Goal: Find specific page/section: Find specific page/section

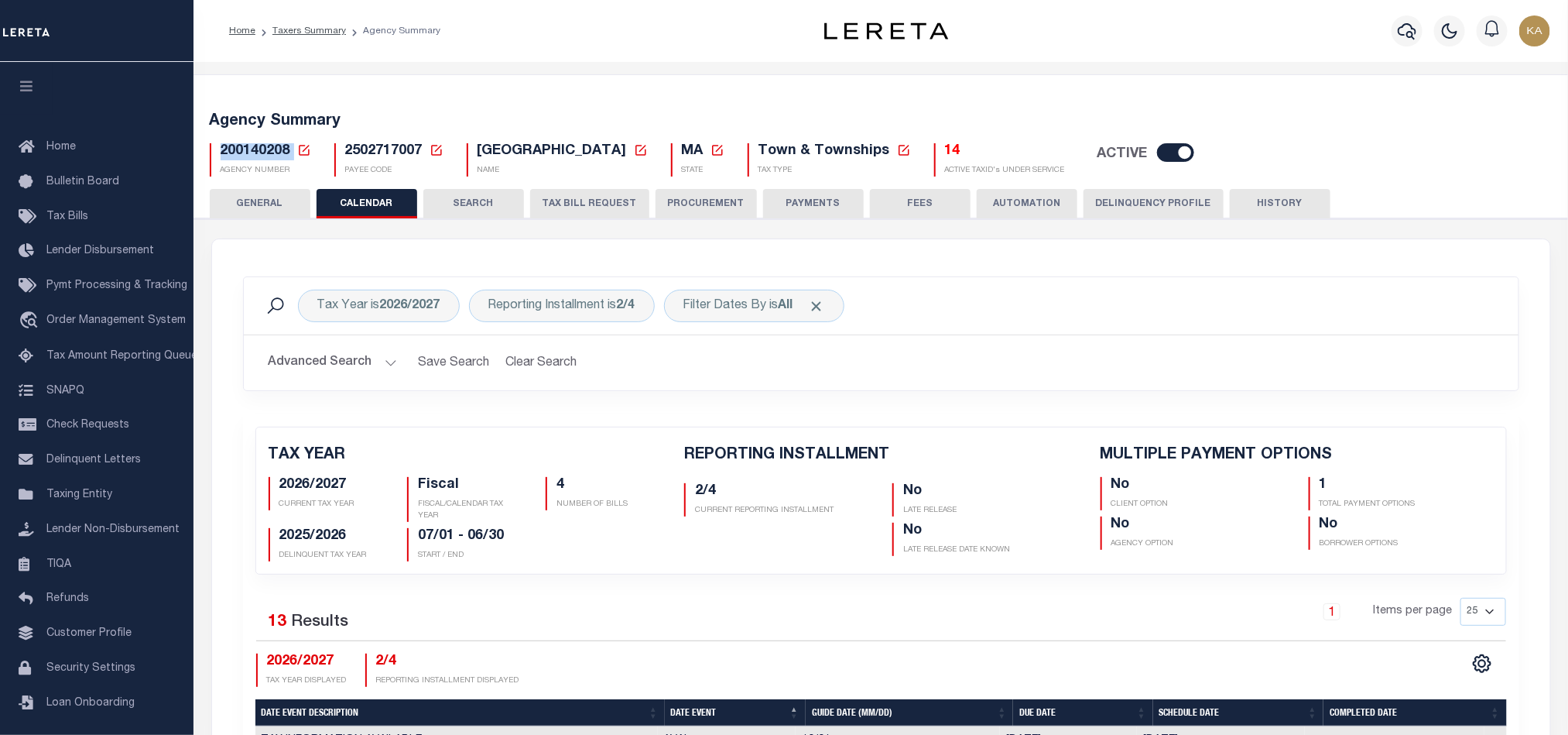
click at [1006, 398] on div "Tax Year is 2026/2027 Reporting Installment is 2/4 Filter Dates By is All Searc…" at bounding box center [881, 345] width 1299 height 138
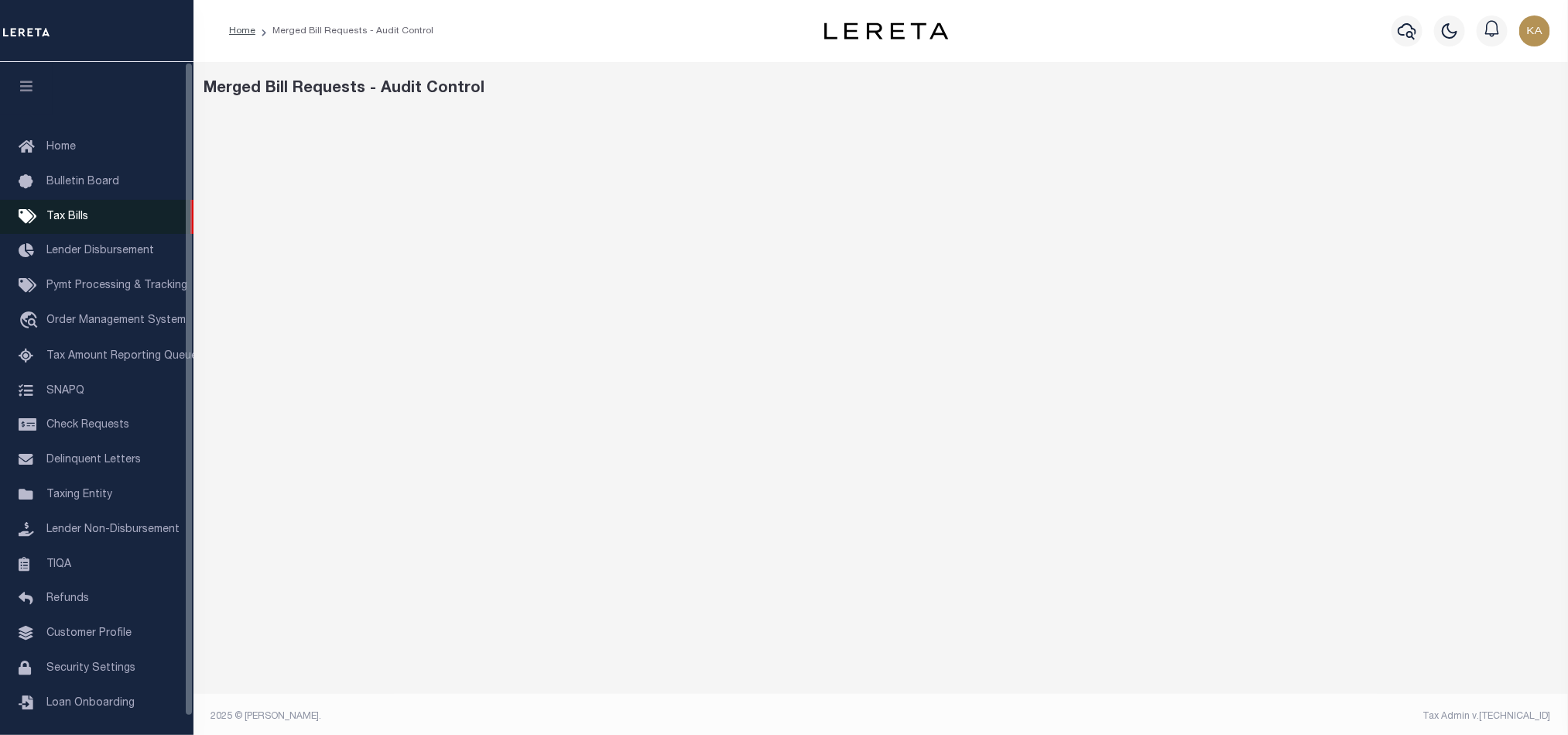
click at [66, 220] on span "Tax Bills" at bounding box center [67, 217] width 42 height 11
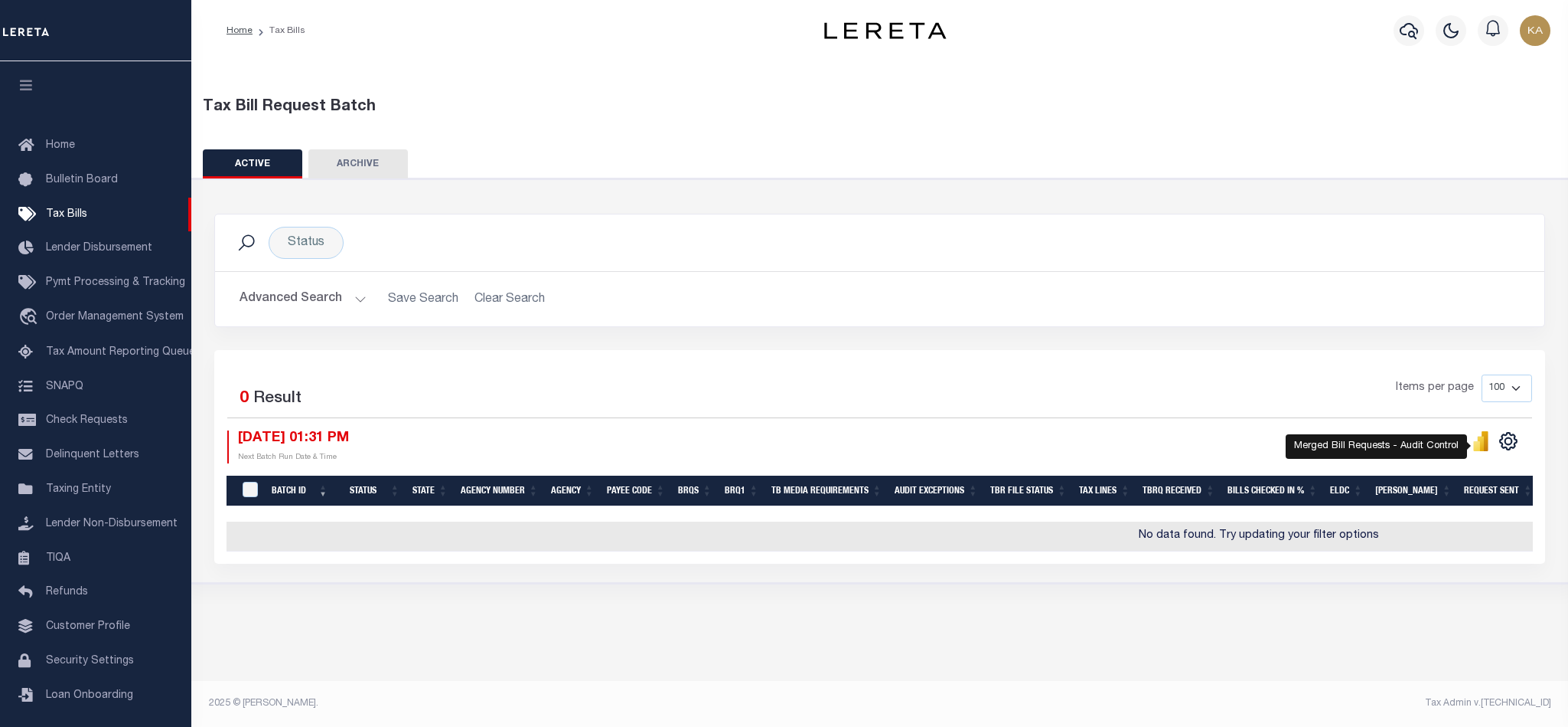
click at [1472, 451] on icon "" at bounding box center [1481, 441] width 17 height 20
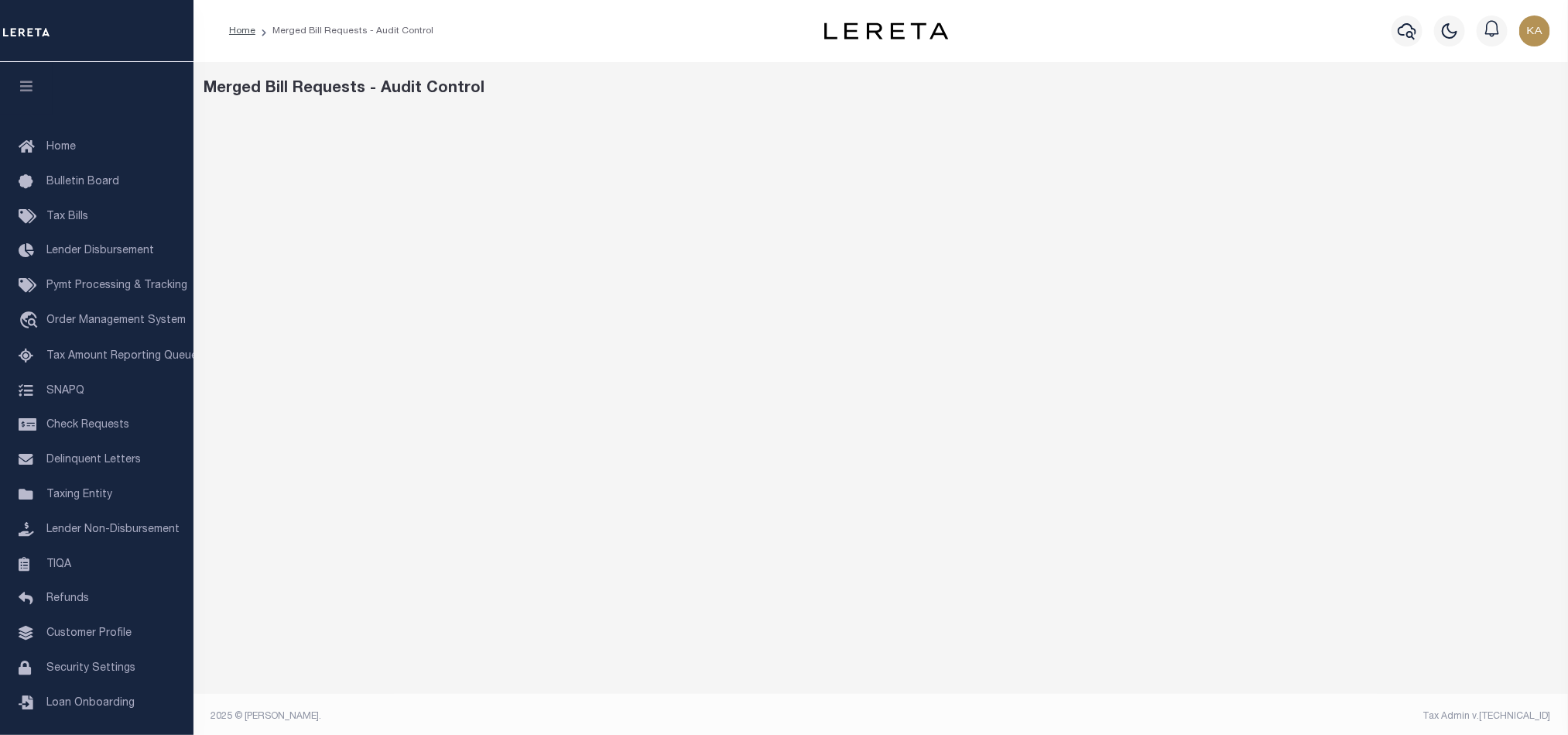
click at [1068, 75] on div "Merged Bill Requests - Audit Control" at bounding box center [881, 401] width 1375 height 678
